Goal: Task Accomplishment & Management: Use online tool/utility

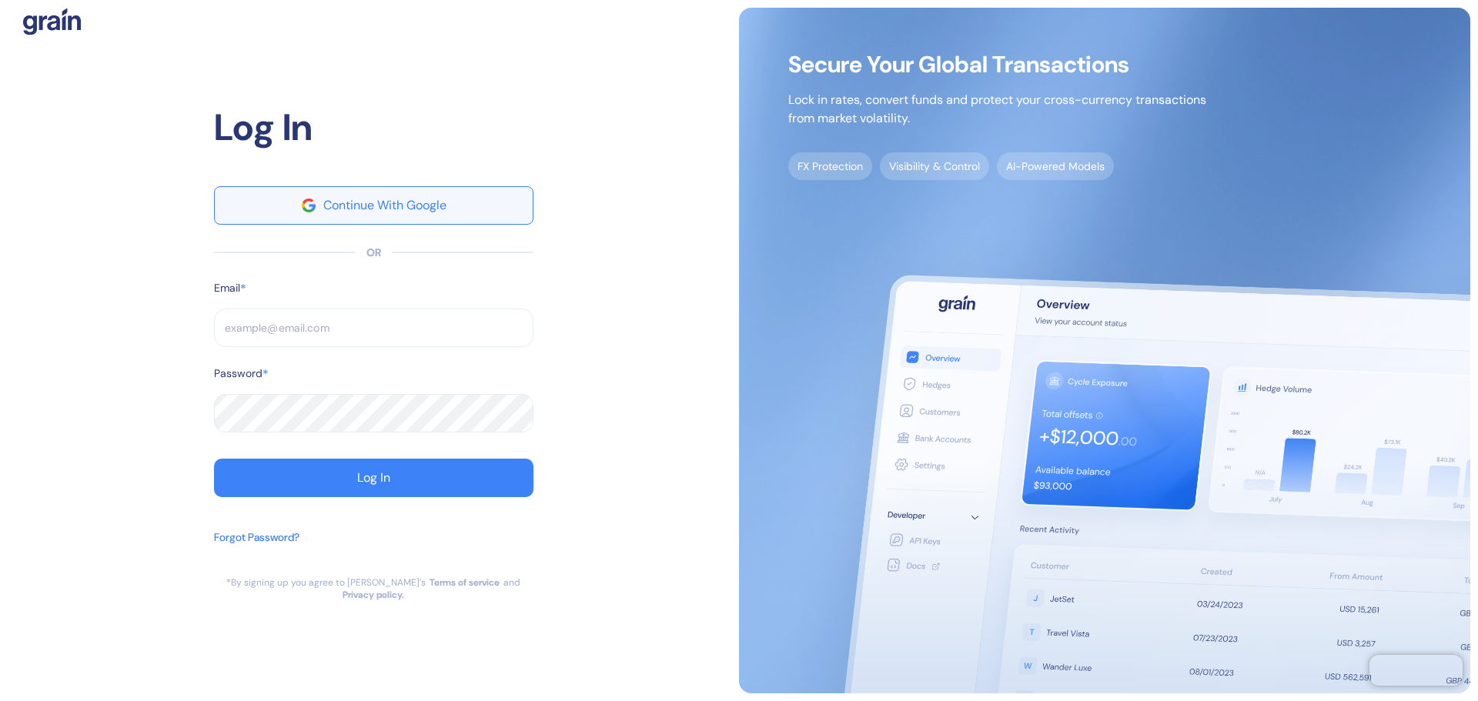
click at [415, 219] on button "Continue With Google" at bounding box center [374, 205] width 320 height 38
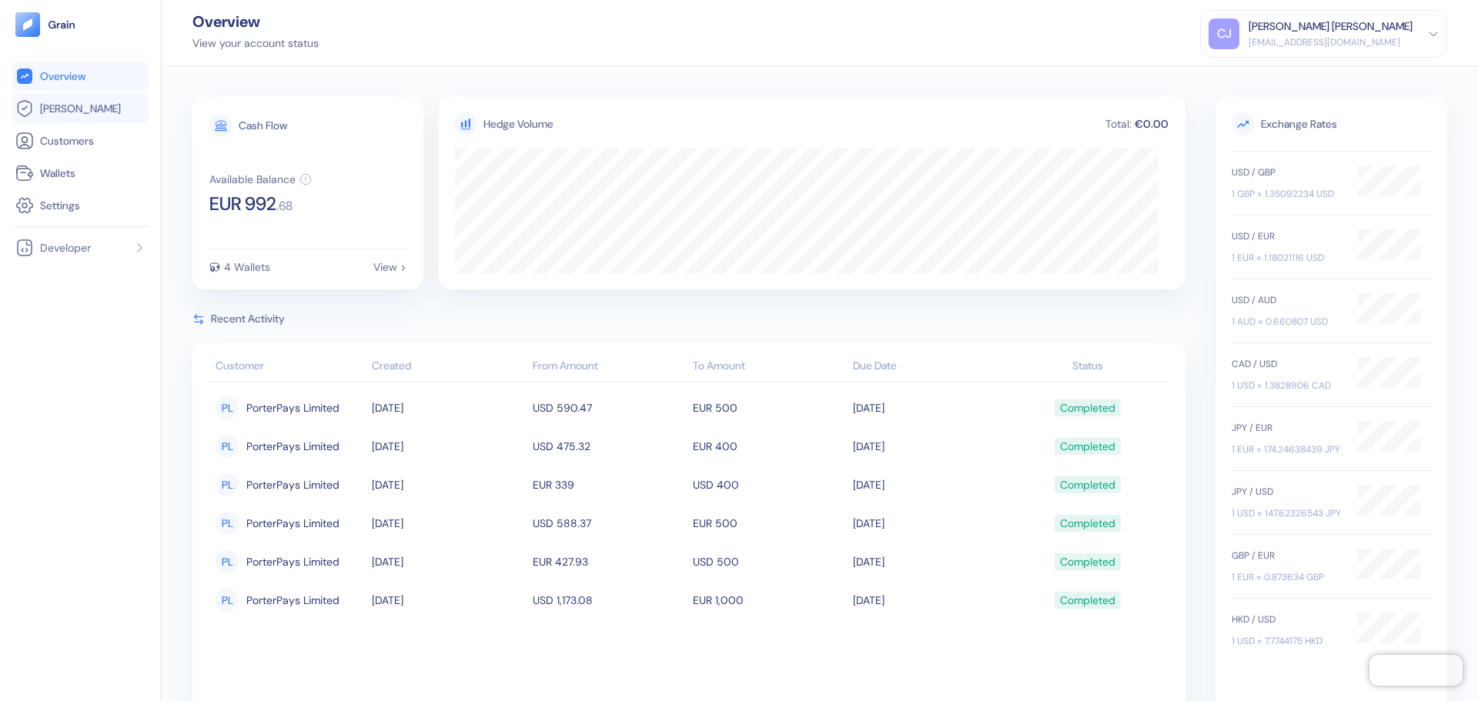
click at [59, 111] on span "[PERSON_NAME]" at bounding box center [80, 108] width 81 height 15
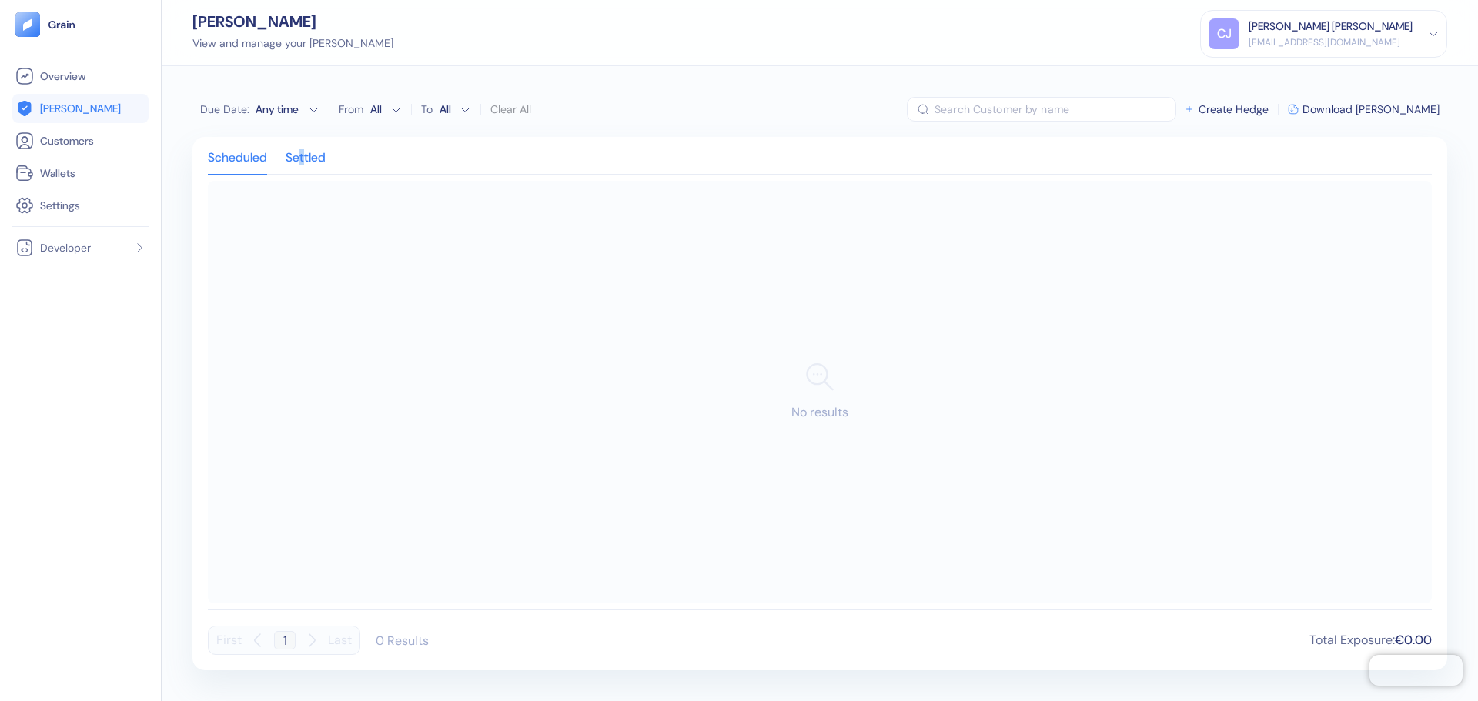
drag, startPoint x: 305, startPoint y: 132, endPoint x: 298, endPoint y: 160, distance: 29.3
click at [303, 143] on div "Due Date : Any time From All To All Clear All ​ Create Hedge Download [PERSON_N…" at bounding box center [820, 383] width 1317 height 635
click at [298, 160] on div "Settled" at bounding box center [306, 163] width 40 height 22
